Goal: Task Accomplishment & Management: Use online tool/utility

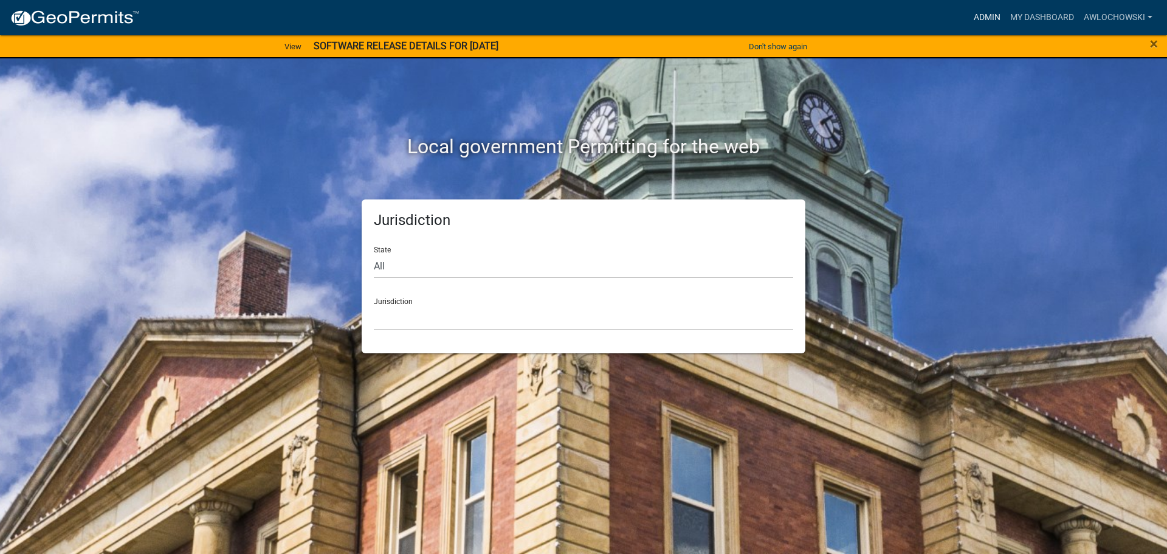
click at [979, 16] on link "Admin" at bounding box center [987, 17] width 36 height 23
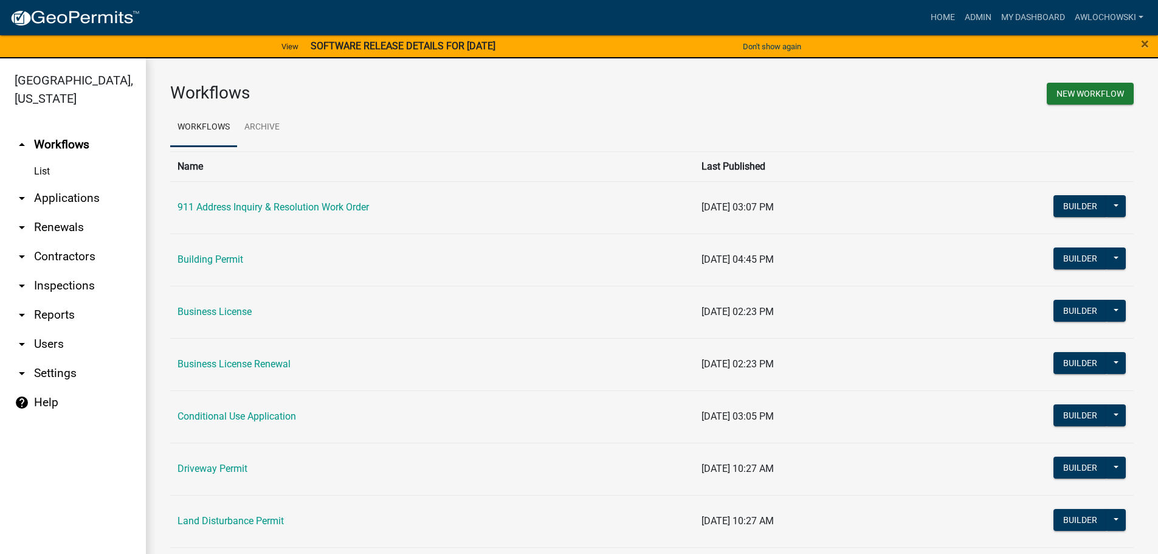
click at [87, 198] on link "arrow_drop_down Applications" at bounding box center [73, 198] width 146 height 29
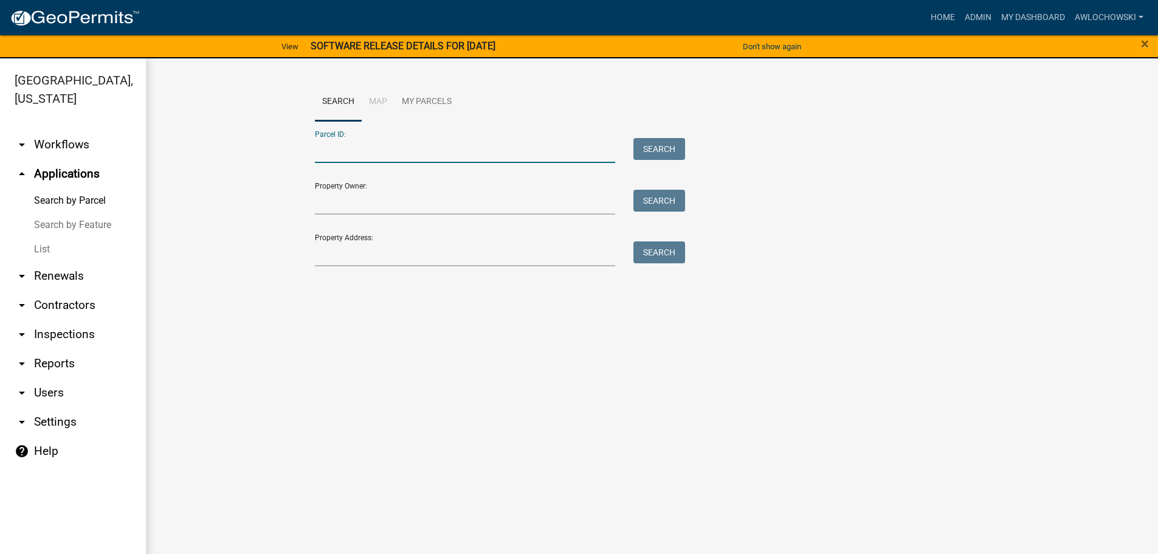
click at [327, 156] on input "Parcel ID:" at bounding box center [465, 150] width 301 height 25
type input "3150 022k"
click at [654, 151] on button "Search" at bounding box center [659, 149] width 52 height 22
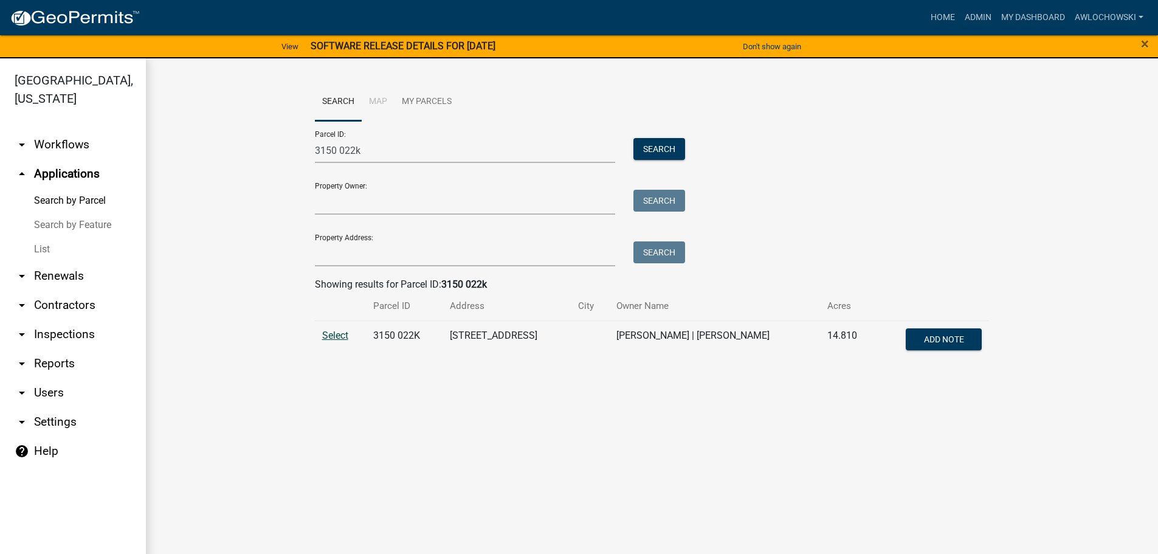
click at [329, 336] on span "Select" at bounding box center [335, 335] width 26 height 12
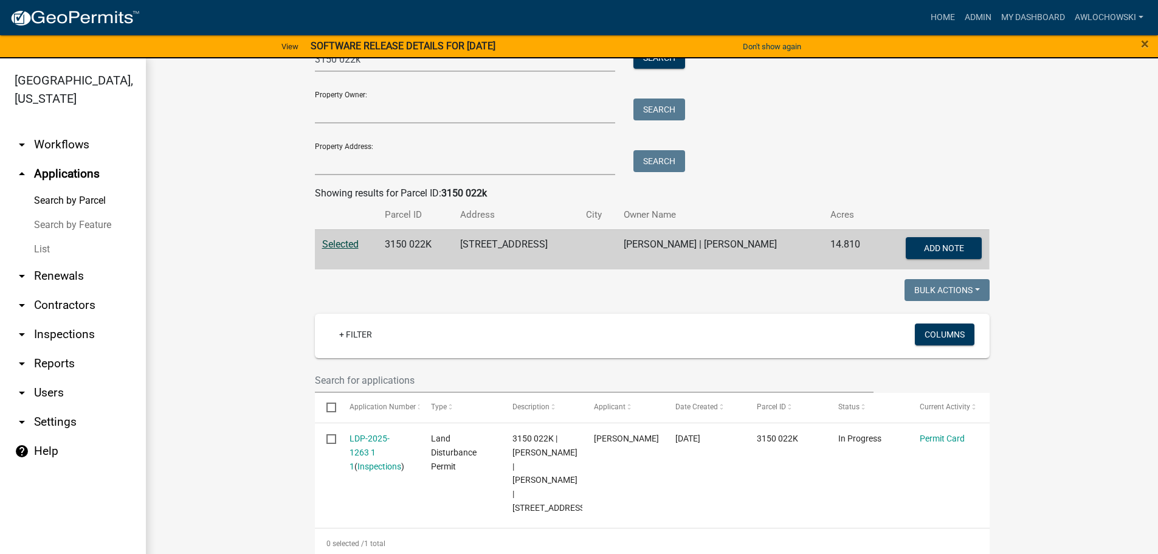
scroll to position [92, 0]
